Goal: Find specific page/section: Find specific page/section

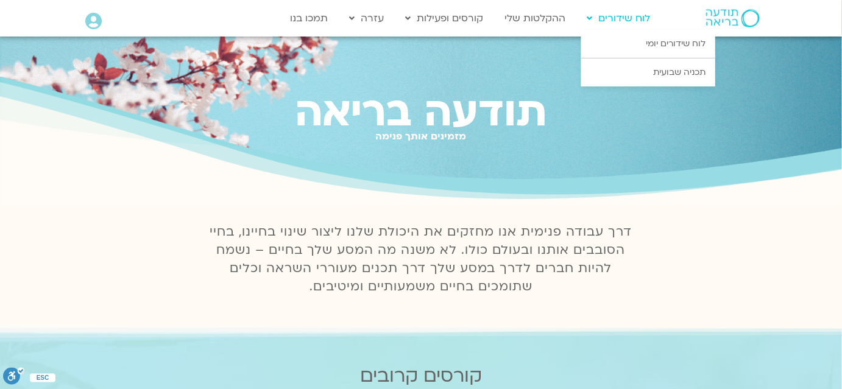
click at [637, 20] on link "לוח שידורים" at bounding box center [619, 18] width 76 height 23
click at [643, 37] on link "לוח שידורים יומי" at bounding box center [648, 44] width 134 height 28
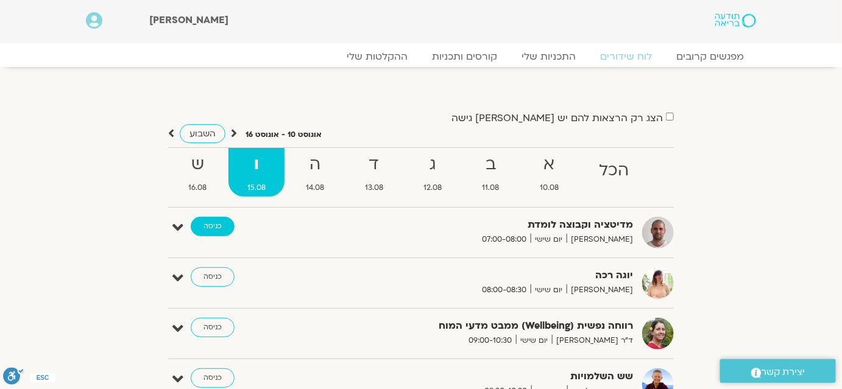
click at [216, 222] on link "כניסה" at bounding box center [213, 226] width 44 height 19
